Goal: Information Seeking & Learning: Understand process/instructions

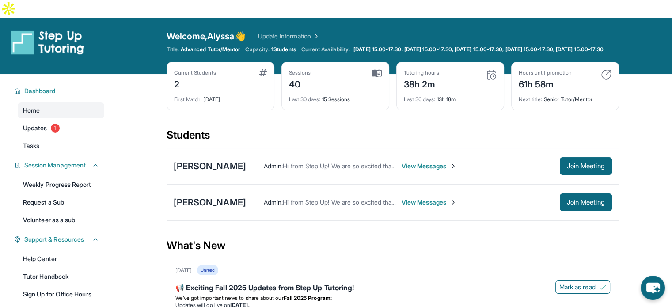
click at [478, 162] on div "Admin : Hi from Step Up! We are so excited that you are matched with one anothe…" at bounding box center [403, 166] width 314 height 9
click at [581, 163] on span "Join Meeting" at bounding box center [586, 165] width 38 height 5
click at [572, 163] on span "Join Meeting" at bounding box center [586, 165] width 38 height 5
click at [604, 163] on span "Join Meeting" at bounding box center [586, 165] width 38 height 5
click at [571, 163] on span "Join Meeting" at bounding box center [586, 165] width 38 height 5
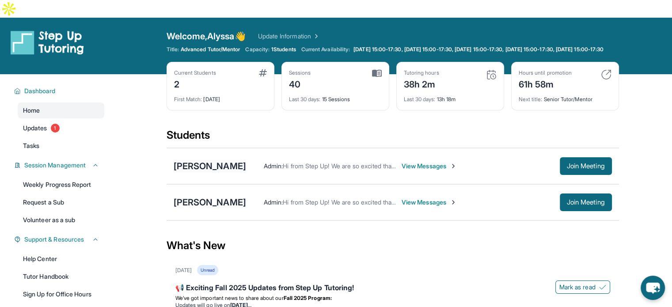
click at [204, 160] on div "[PERSON_NAME]" at bounding box center [210, 166] width 72 height 12
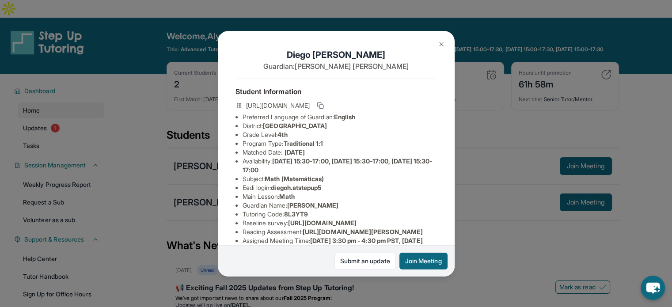
scroll to position [44, 0]
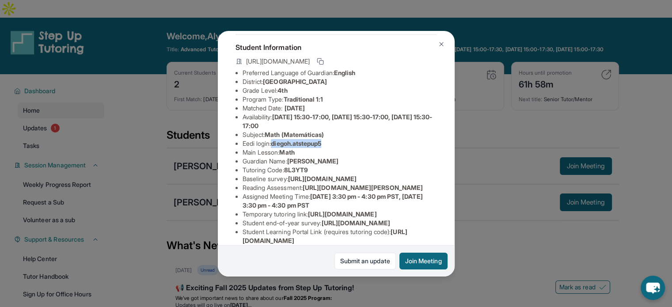
drag, startPoint x: 330, startPoint y: 149, endPoint x: 276, endPoint y: 152, distance: 54.4
click at [276, 148] on li "Eedi login : [PERSON_NAME].atstepup5" at bounding box center [340, 143] width 194 height 9
copy span "diegoh.atstepup5"
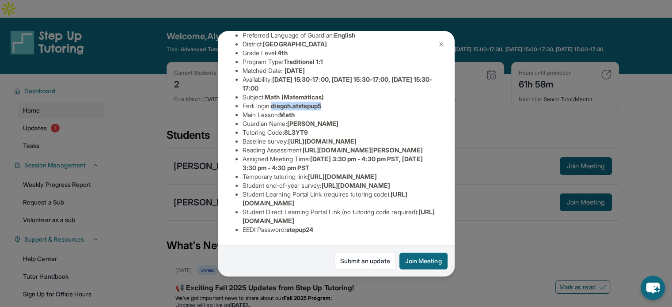
scroll to position [193, 0]
drag, startPoint x: 335, startPoint y: 220, endPoint x: 291, endPoint y: 224, distance: 44.4
click at [291, 225] on li "EEDI Password : stepup24" at bounding box center [340, 229] width 194 height 9
copy span "stepup24"
